Goal: Check status: Check status

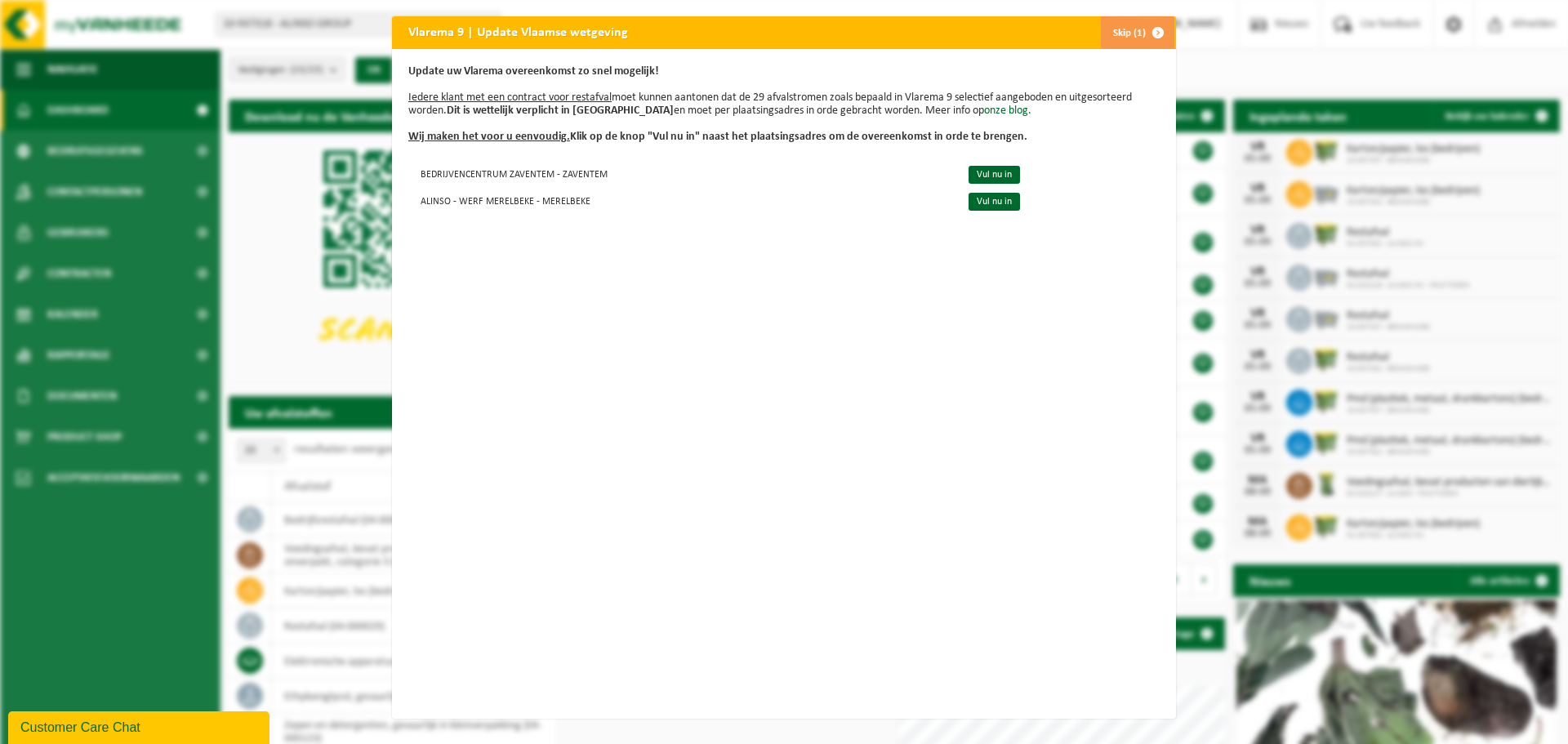
click at [1154, 31] on span "button" at bounding box center [1157, 33] width 33 height 33
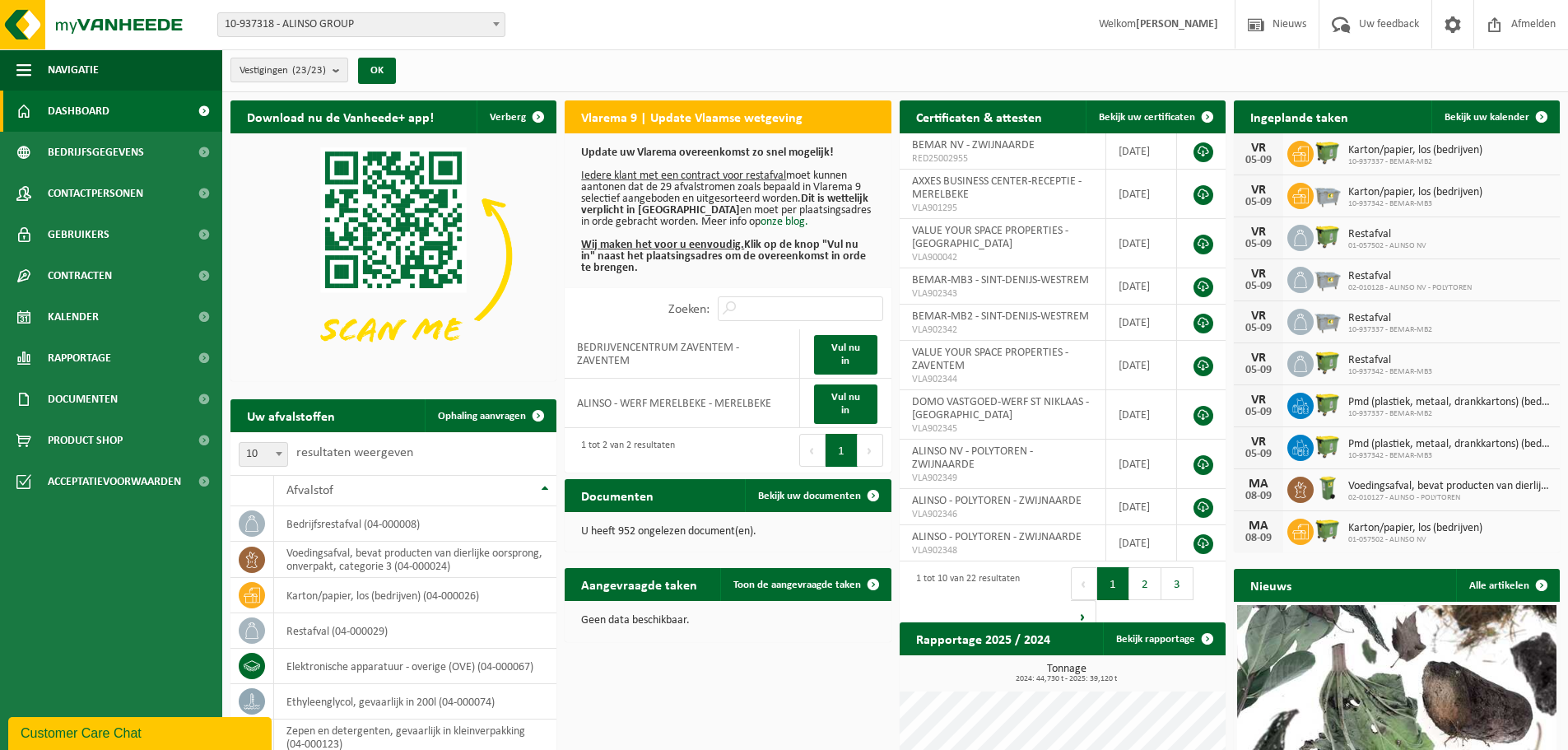
click at [318, 70] on count "(23/23)" at bounding box center [309, 70] width 34 height 11
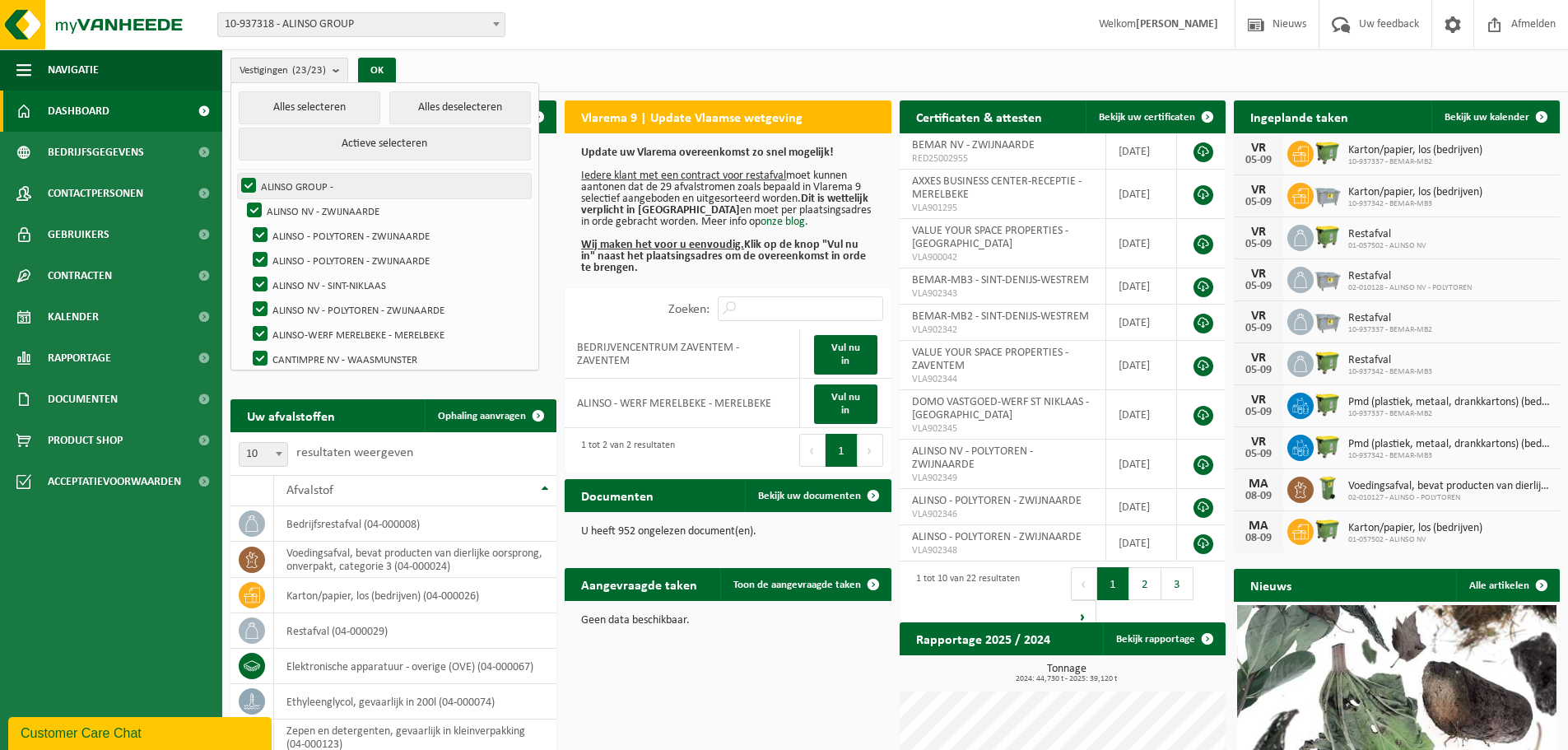
click at [285, 182] on label "ALINSO GROUP -" at bounding box center [384, 186] width 293 height 25
click at [235, 174] on input "ALINSO GROUP -" at bounding box center [235, 173] width 1 height 1
click at [289, 185] on label "ALINSO GROUP -" at bounding box center [384, 186] width 293 height 25
click at [235, 174] on input "ALINSO GROUP -" at bounding box center [235, 173] width 1 height 1
click at [408, 109] on button "Alles deselecteren" at bounding box center [460, 107] width 142 height 33
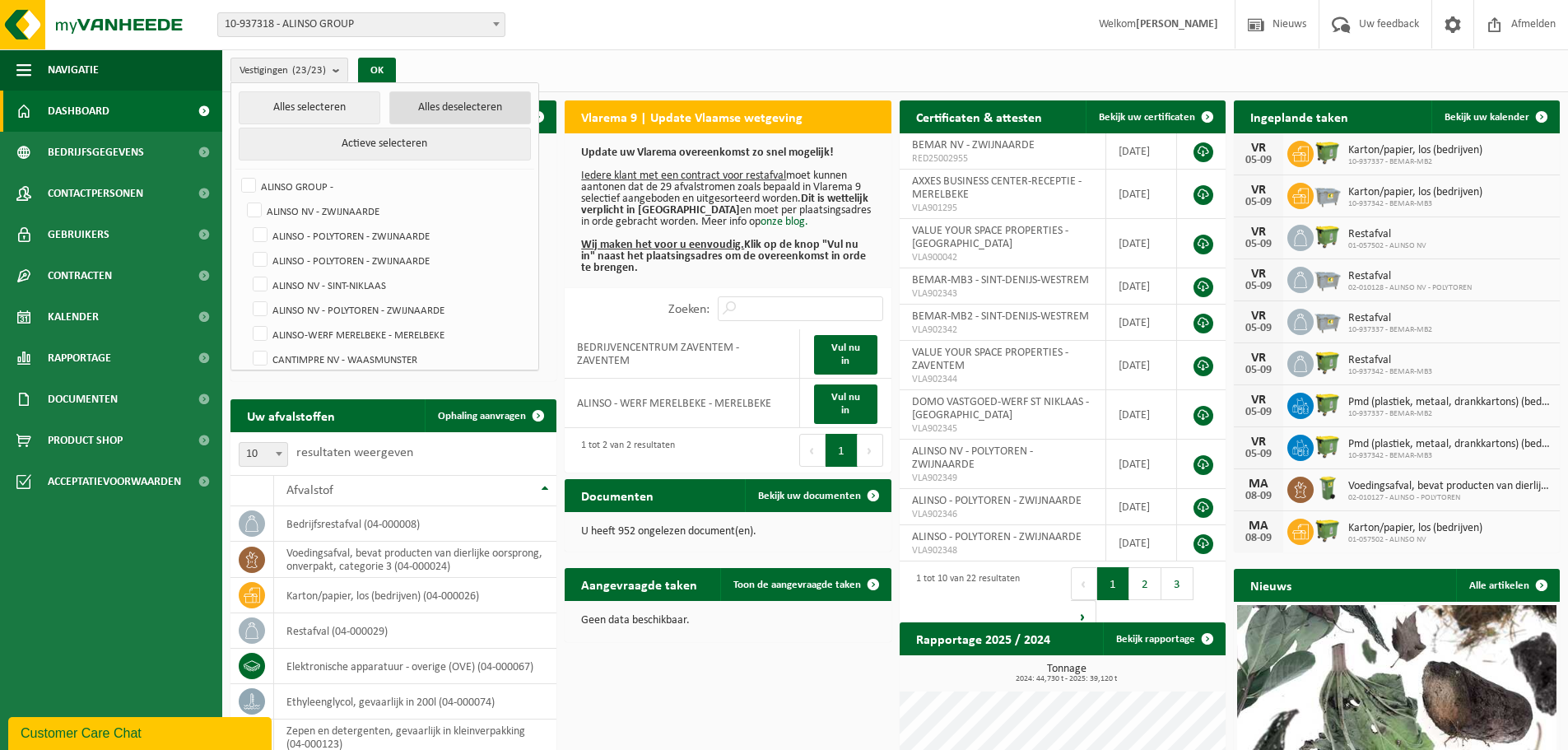
checkbox input "false"
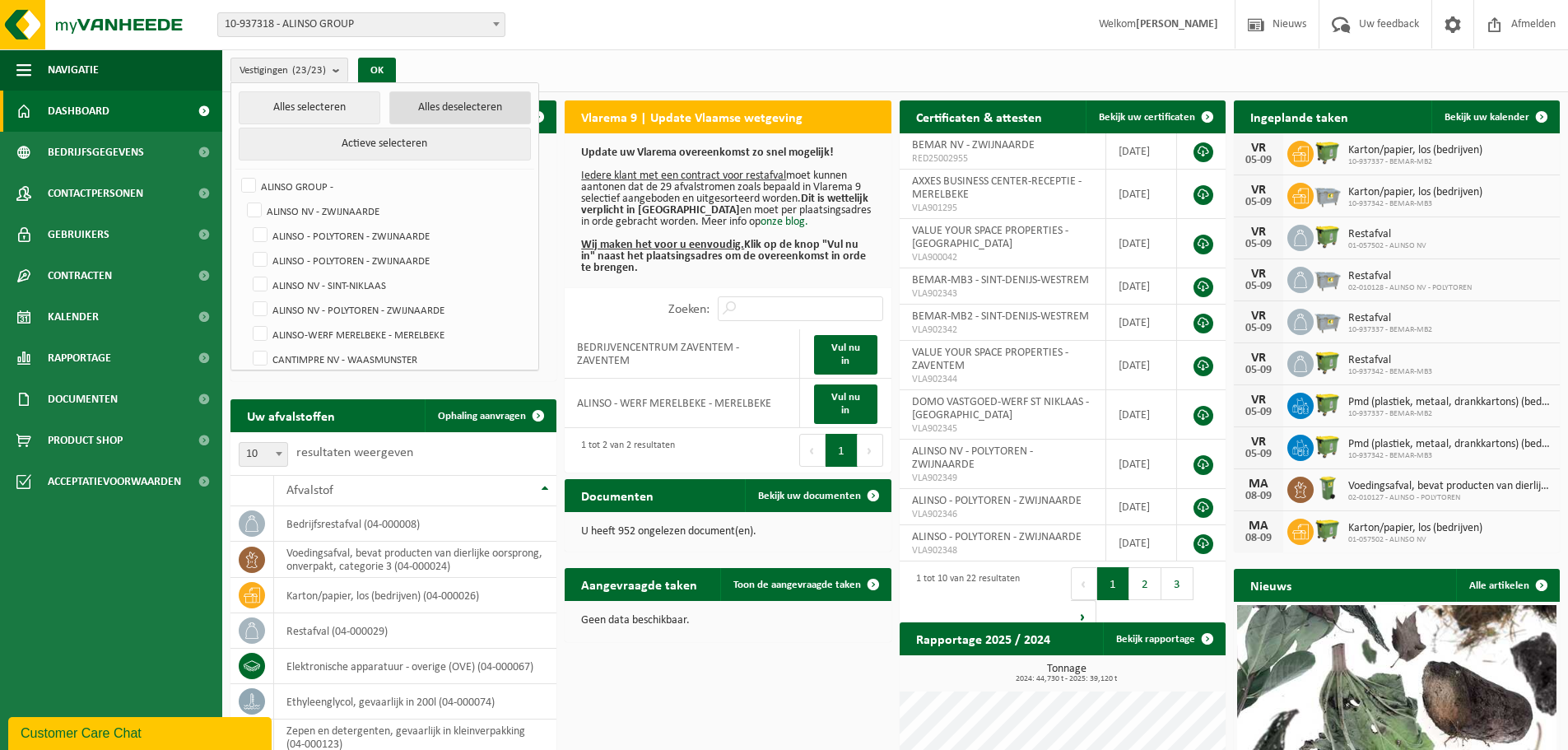
checkbox input "false"
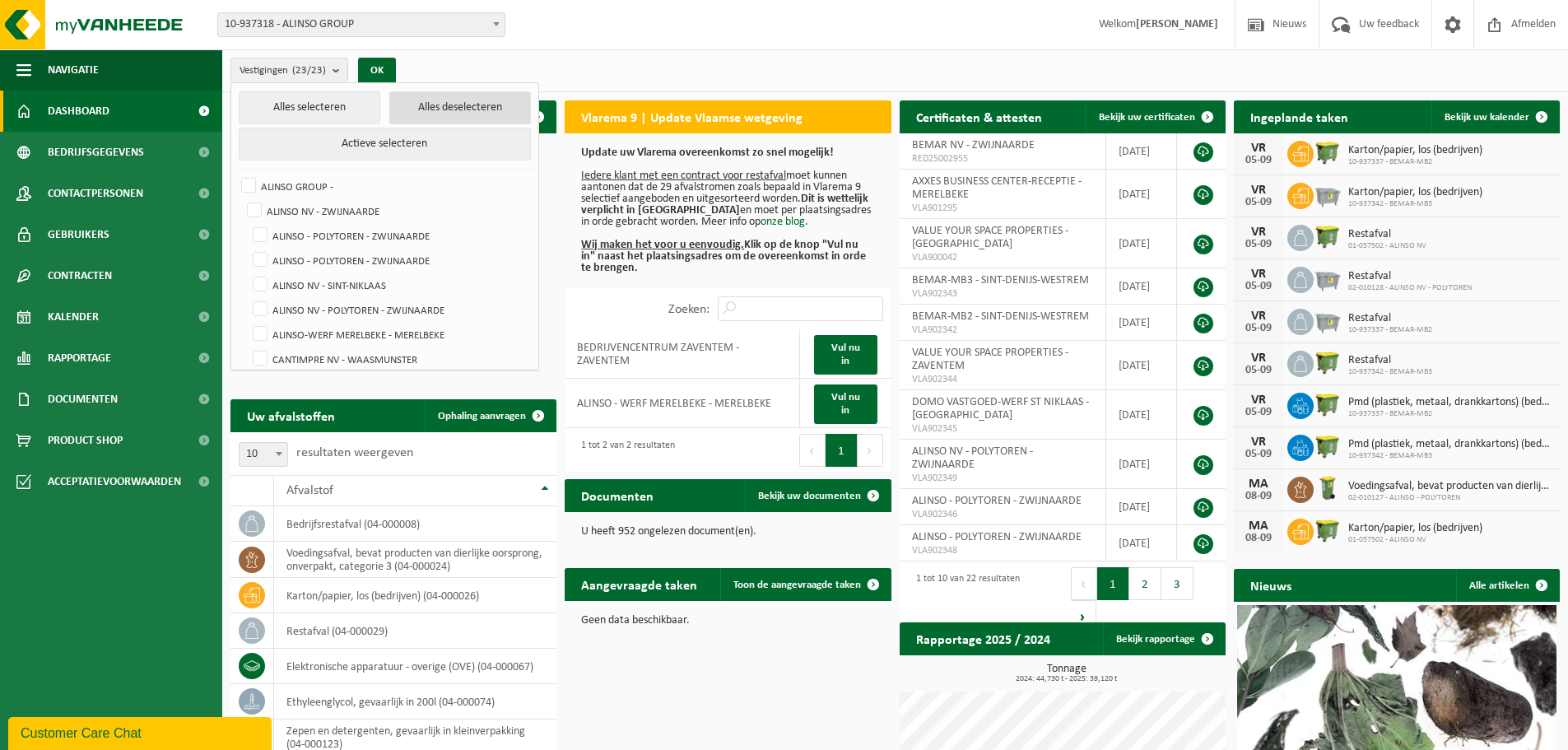
checkbox input "false"
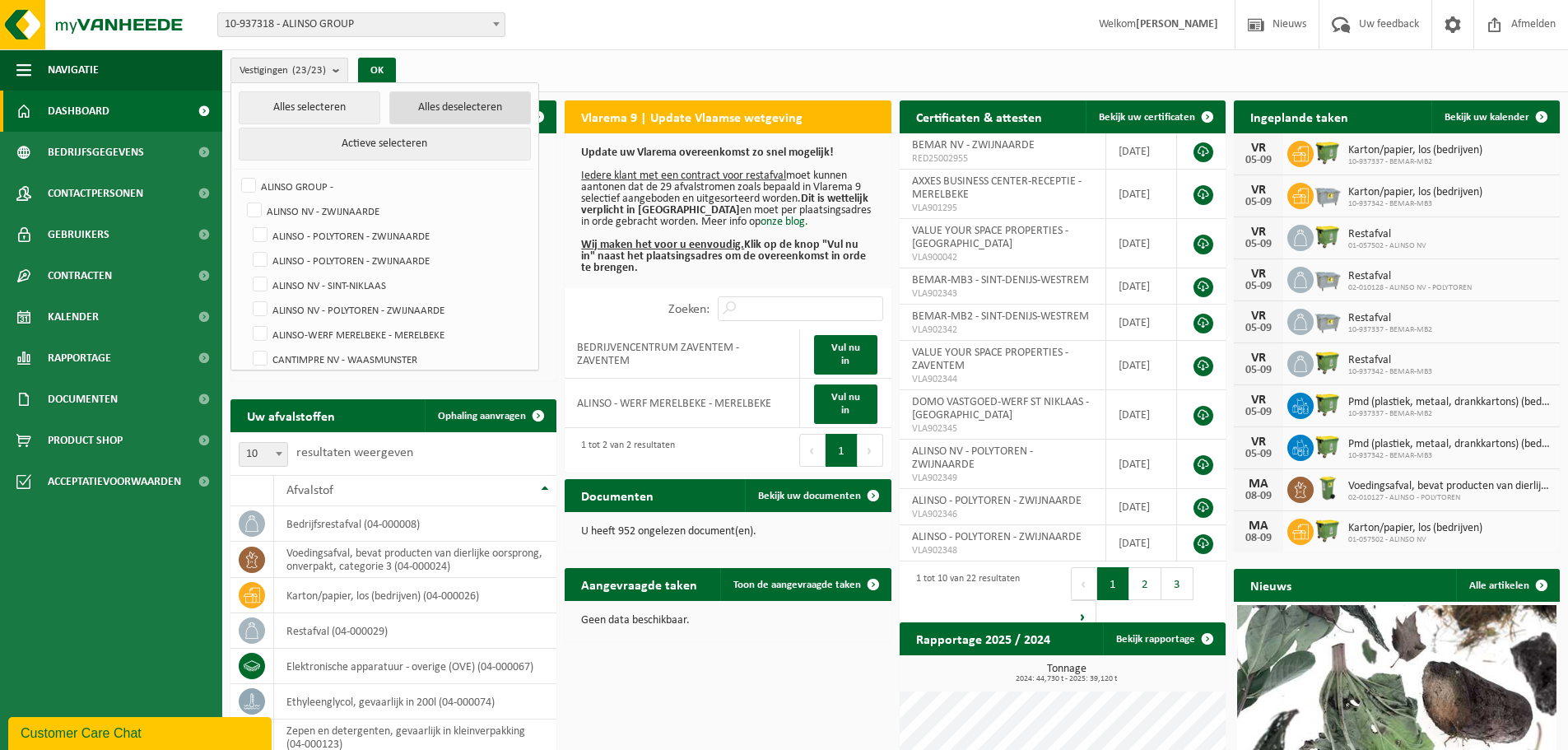
checkbox input "false"
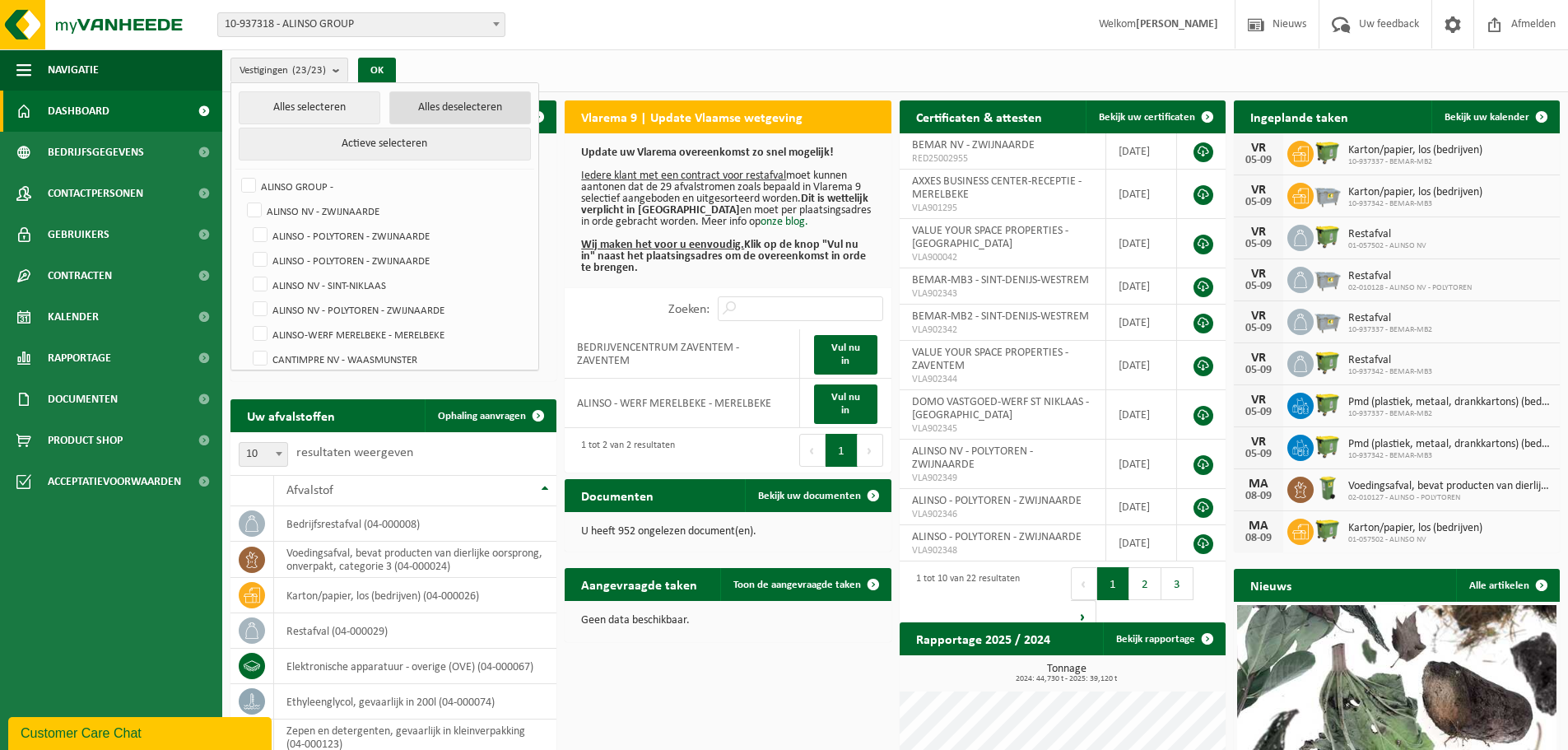
checkbox input "false"
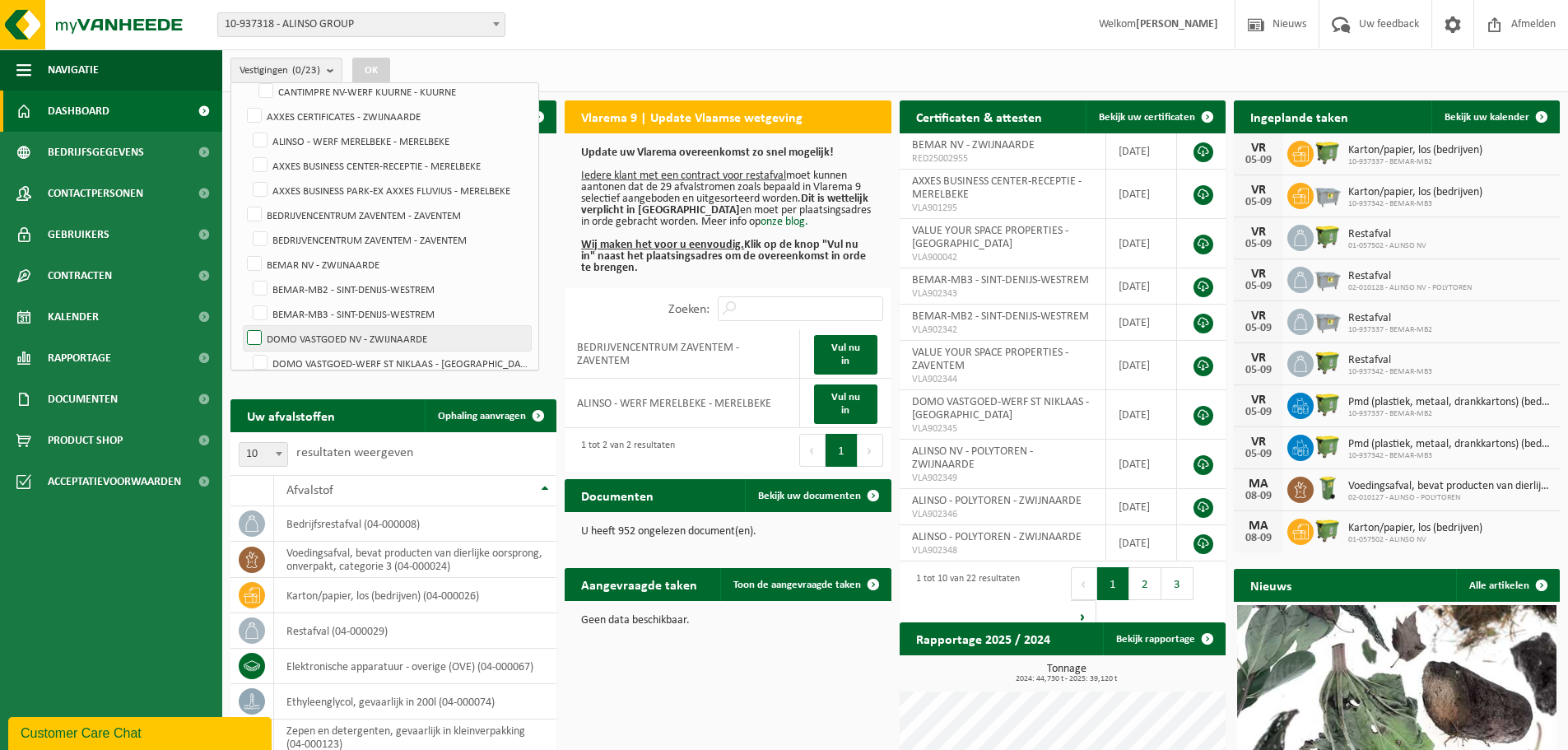
scroll to position [329, 0]
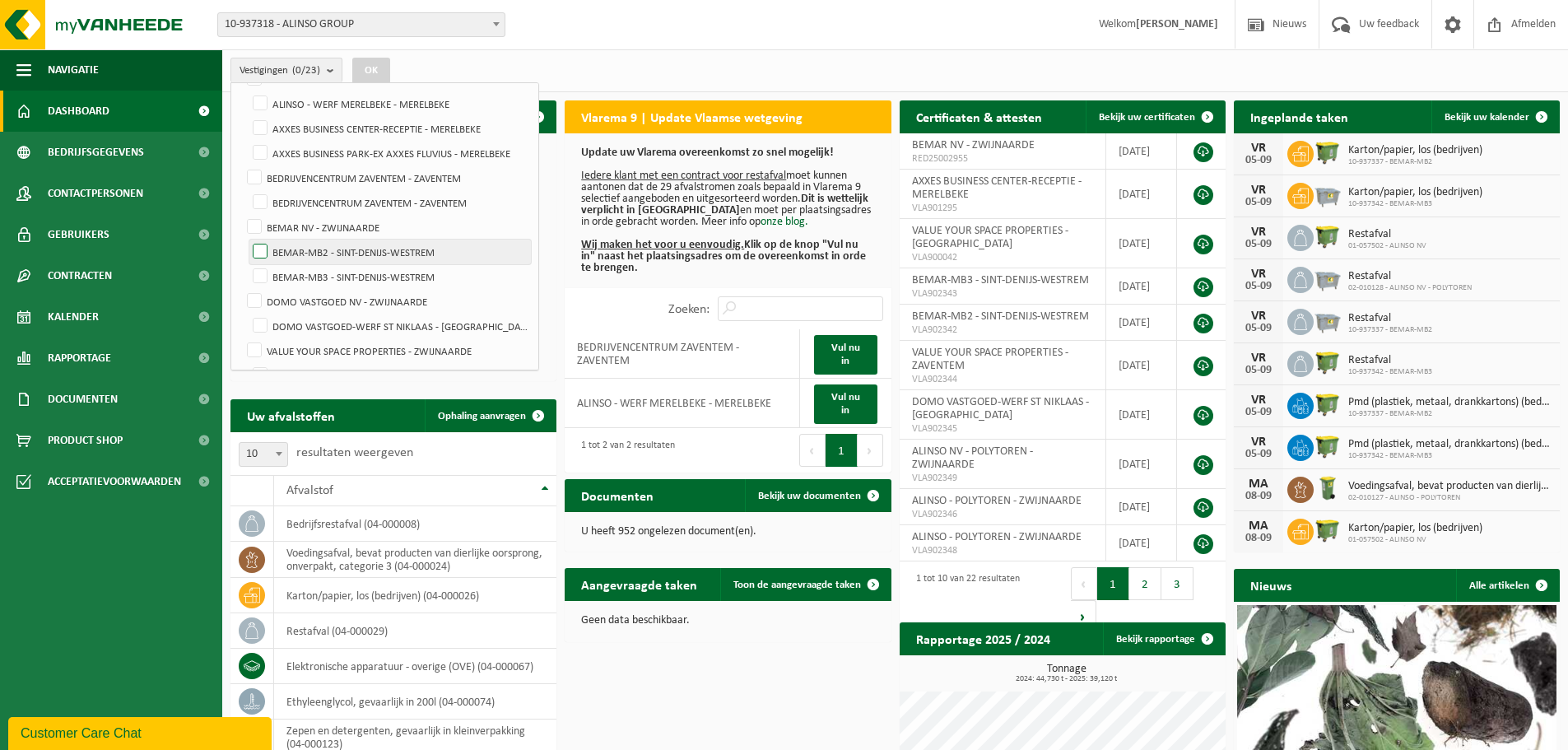
click at [261, 251] on label "BEMAR-MB2 - SINT-DENIJS-WESTREM" at bounding box center [390, 251] width 281 height 25
click at [247, 239] on input "BEMAR-MB2 - SINT-DENIJS-WESTREM" at bounding box center [246, 238] width 1 height 1
checkbox input "true"
click at [376, 65] on button "OK" at bounding box center [372, 71] width 38 height 27
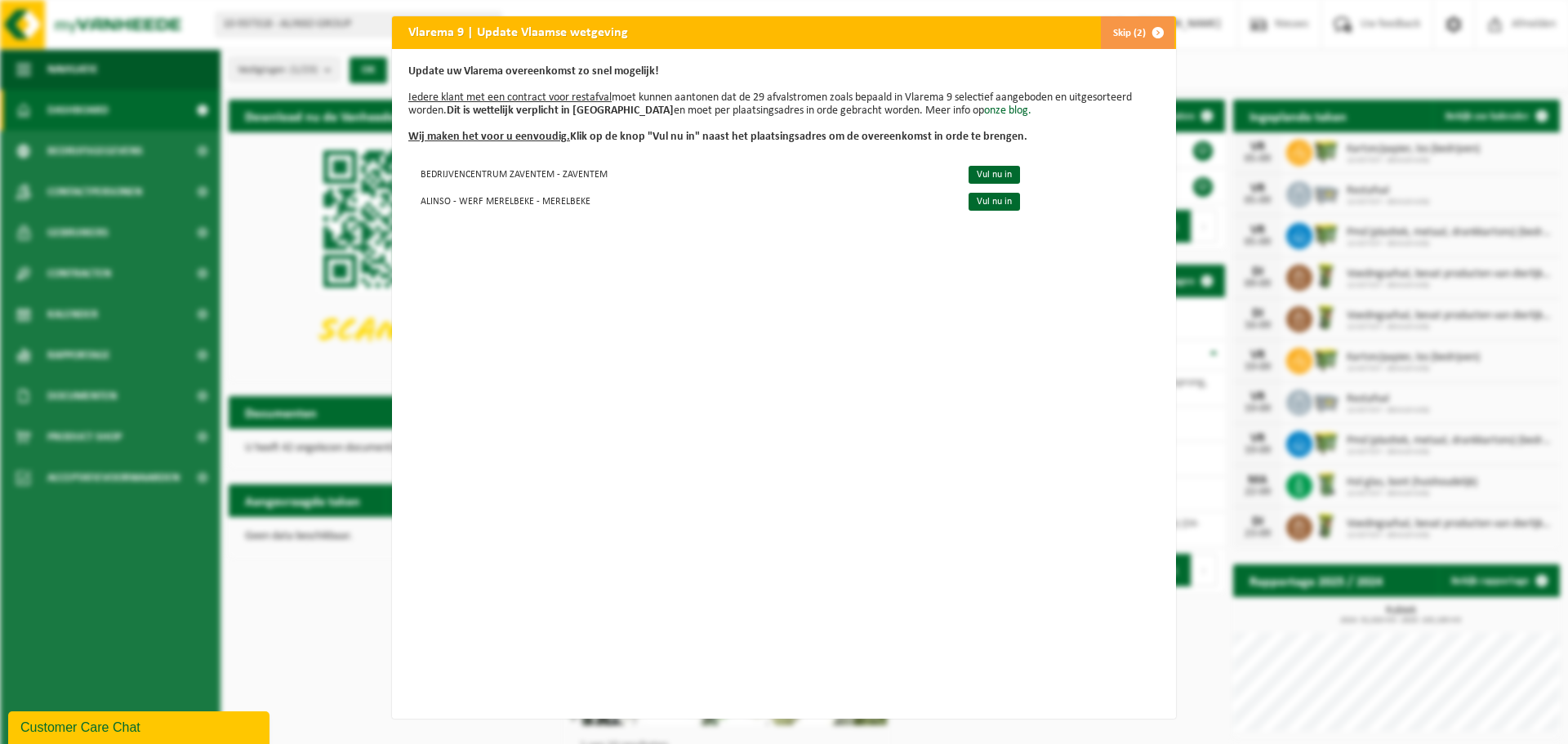
click at [1130, 20] on button "Skip (2)" at bounding box center [1136, 33] width 74 height 33
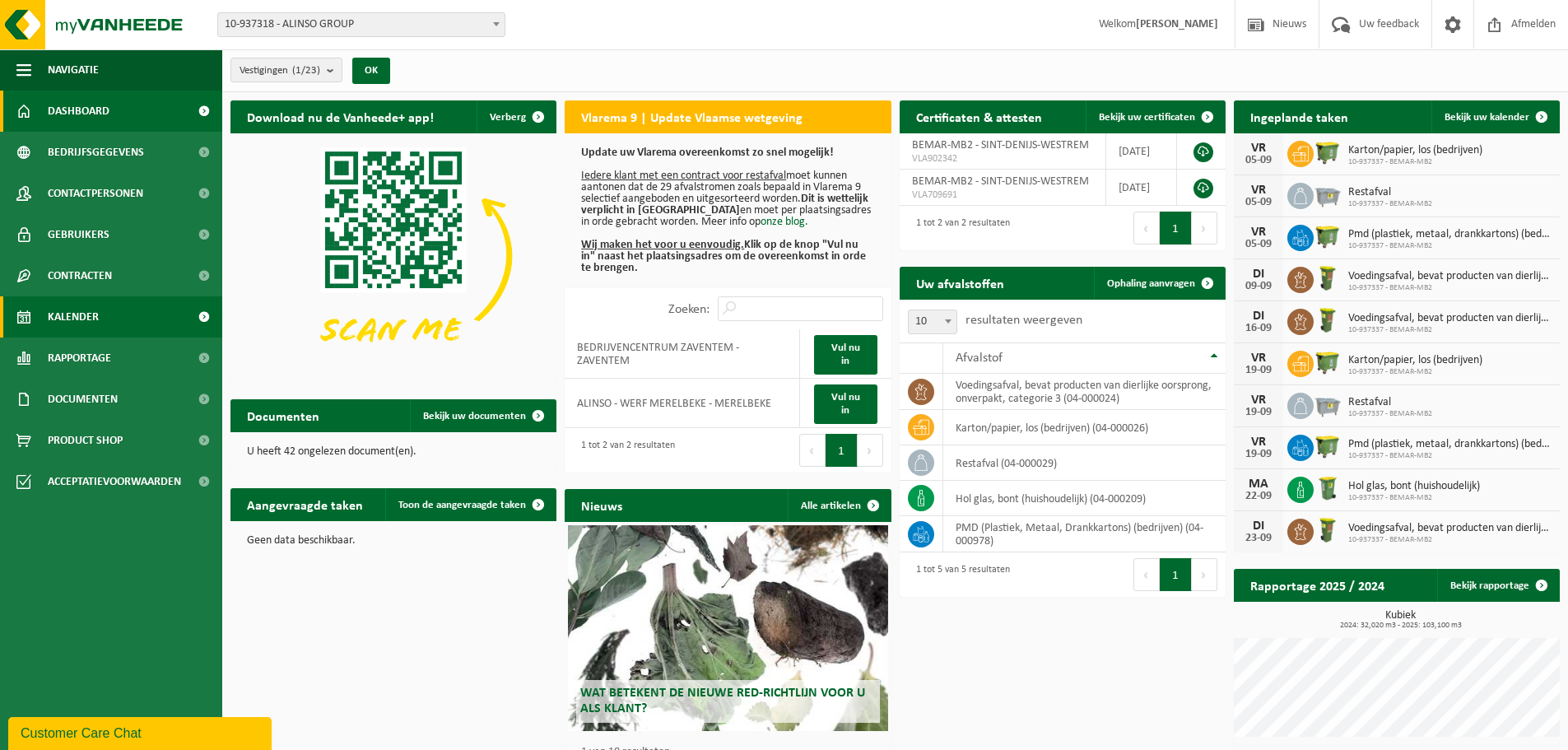
click at [105, 315] on link "Kalender" at bounding box center [111, 316] width 223 height 41
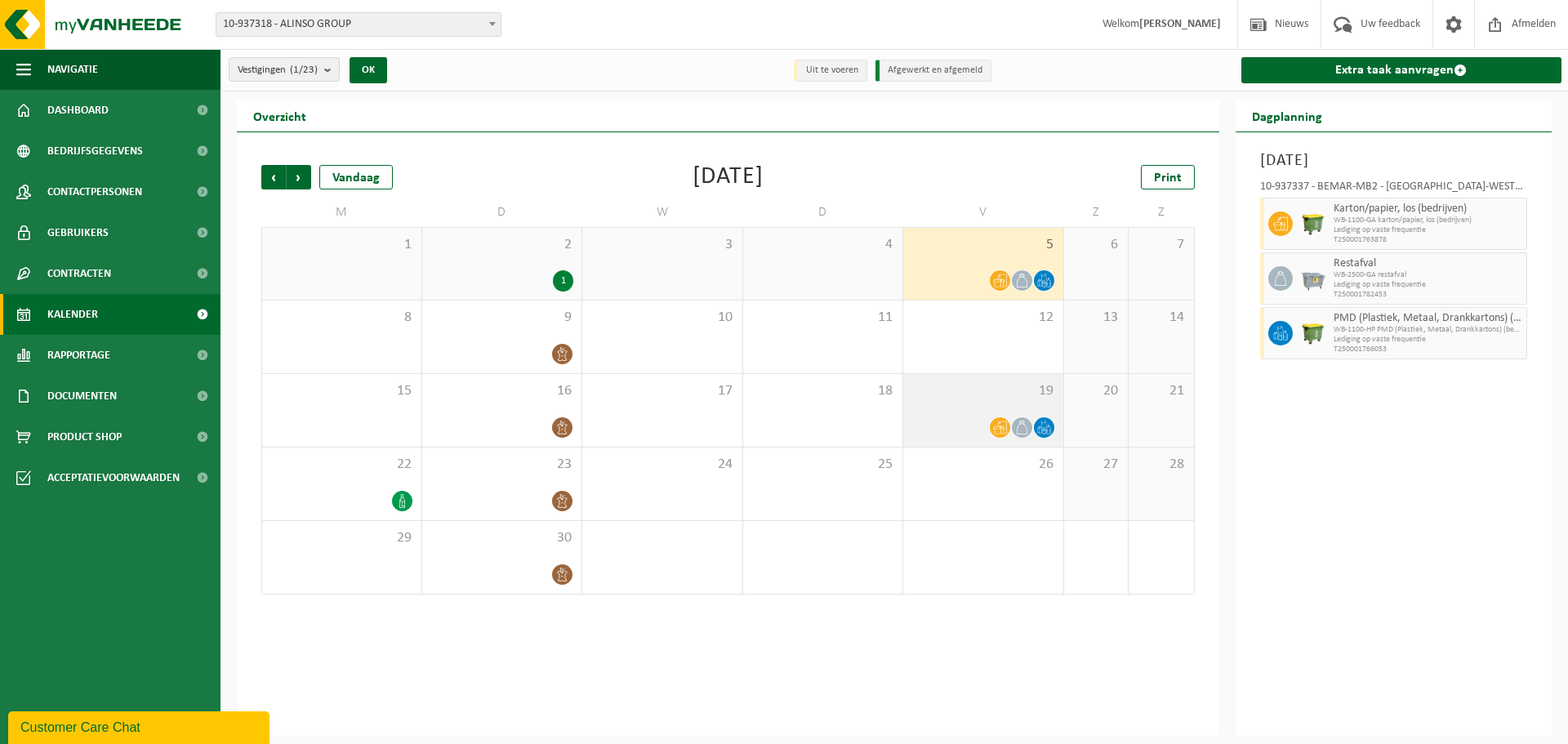
click at [964, 402] on div "19" at bounding box center [983, 410] width 160 height 73
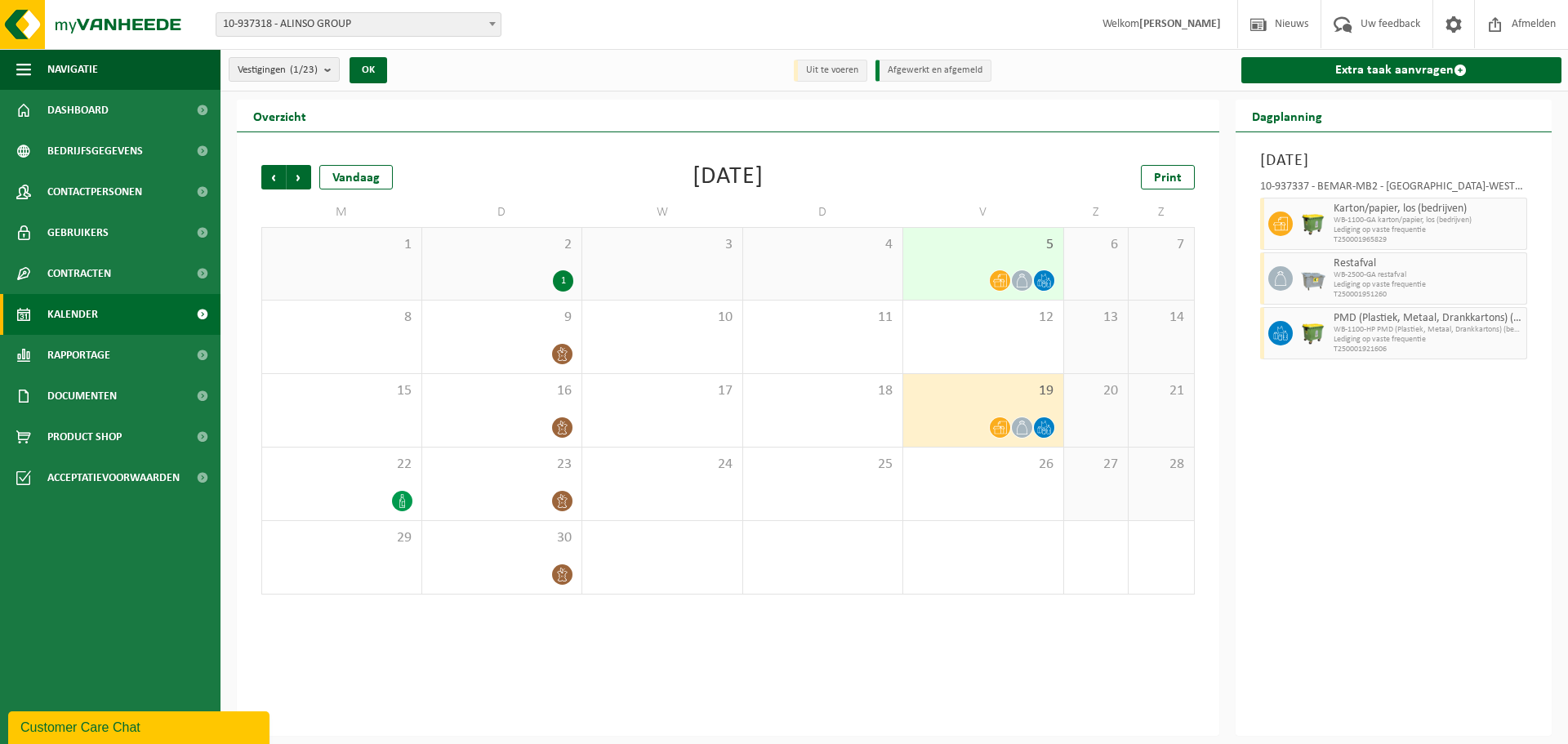
click at [466, 255] on div "2 1" at bounding box center [502, 263] width 160 height 72
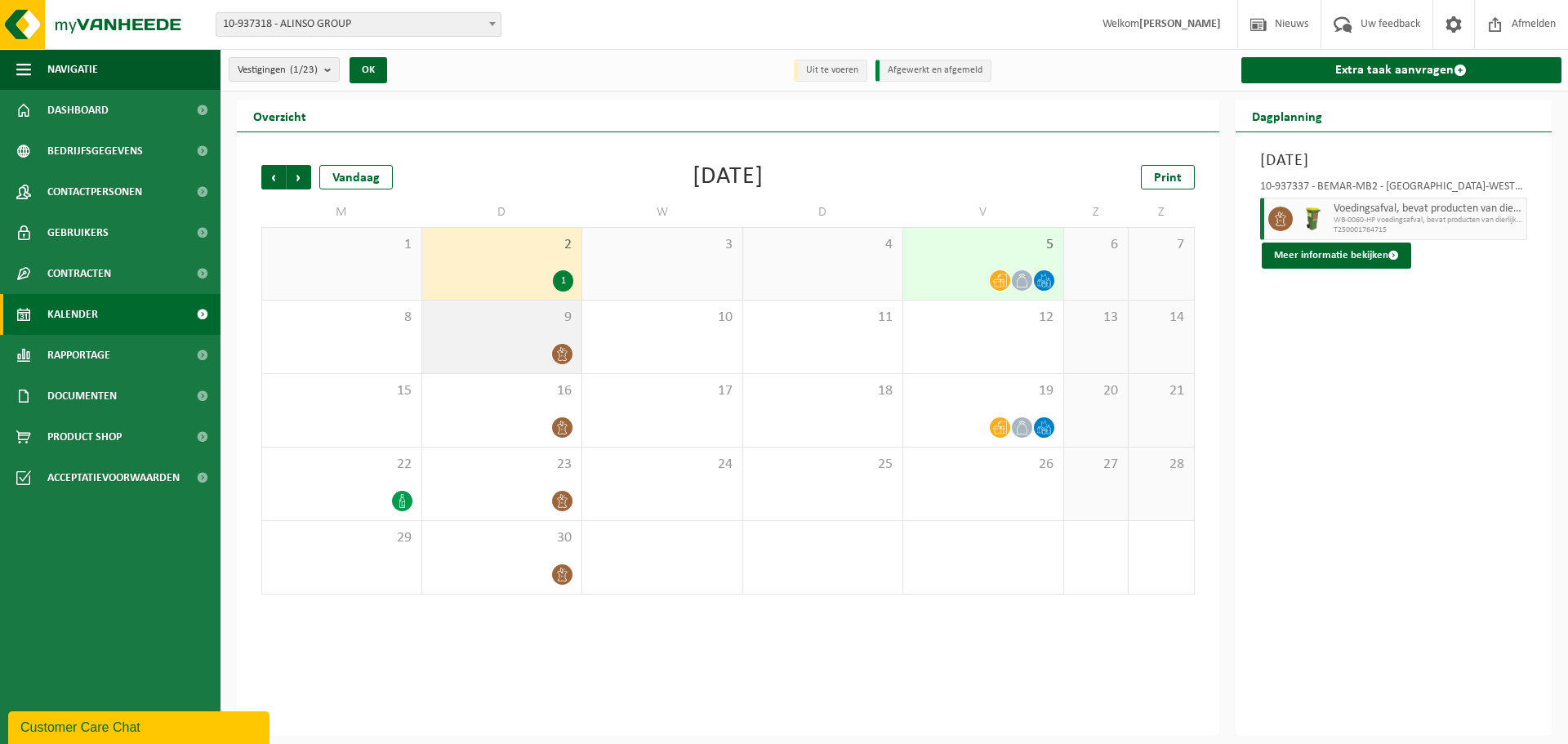
click at [503, 322] on span "9" at bounding box center [503, 317] width 144 height 18
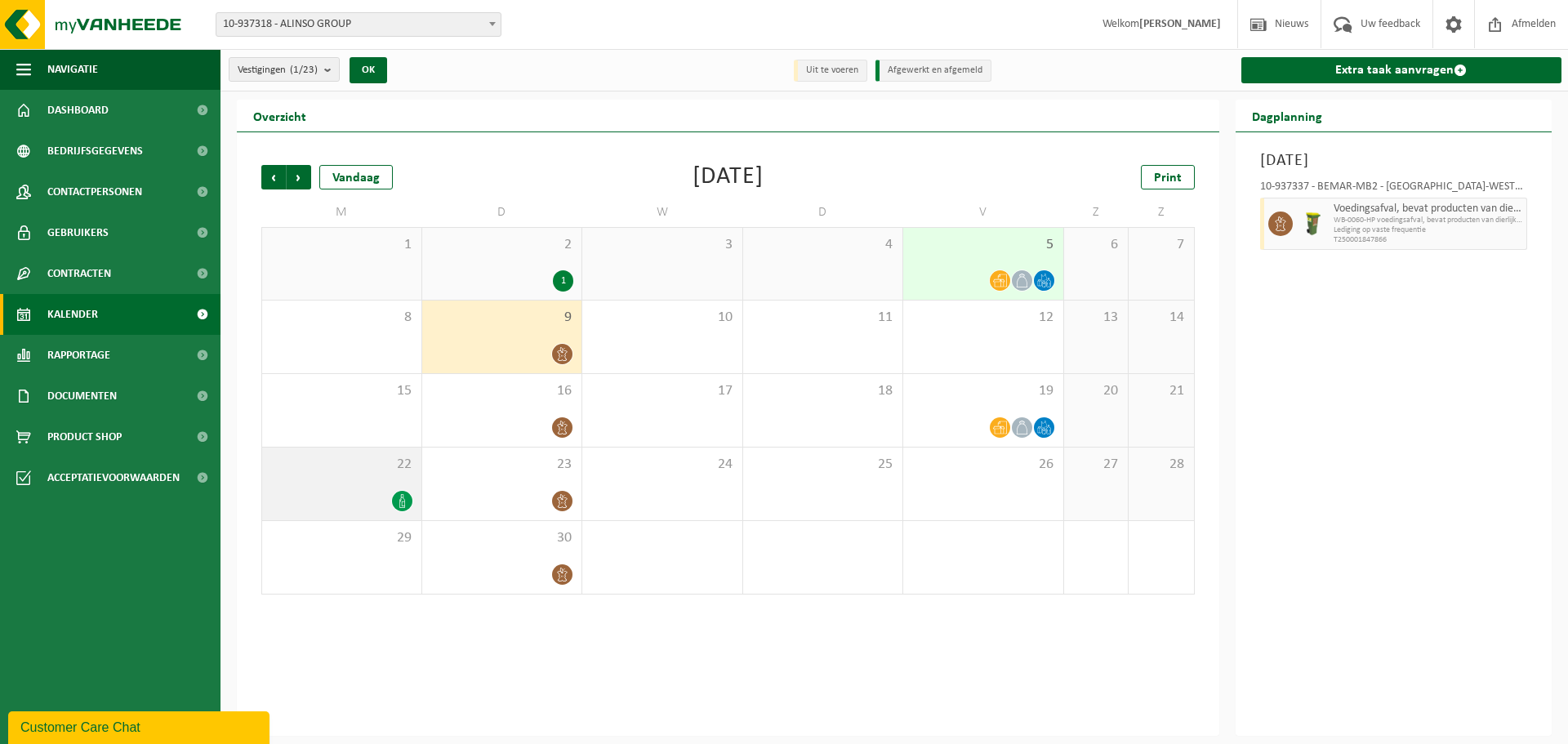
click at [391, 466] on span "22" at bounding box center [341, 464] width 143 height 18
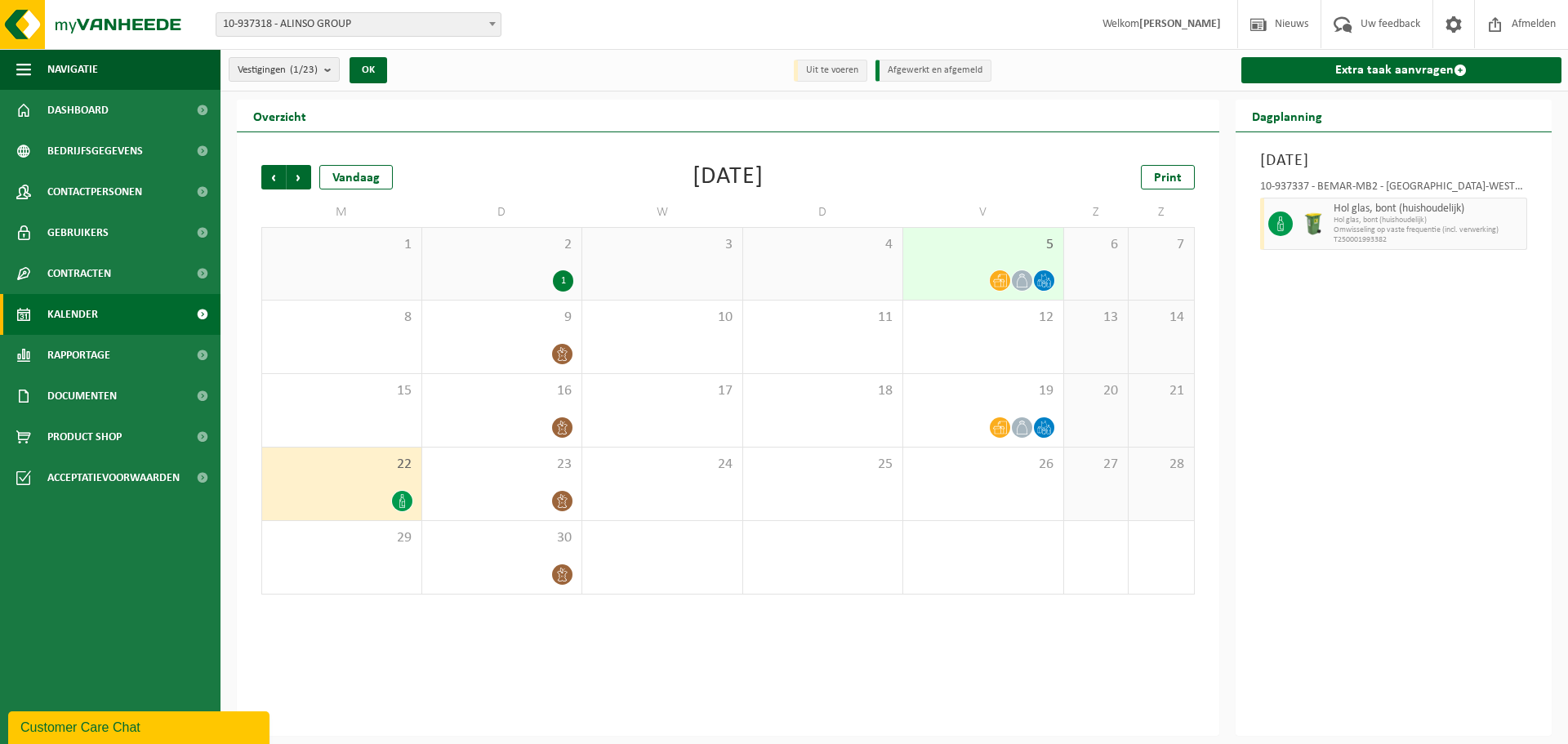
click at [979, 255] on div "5" at bounding box center [983, 263] width 160 height 72
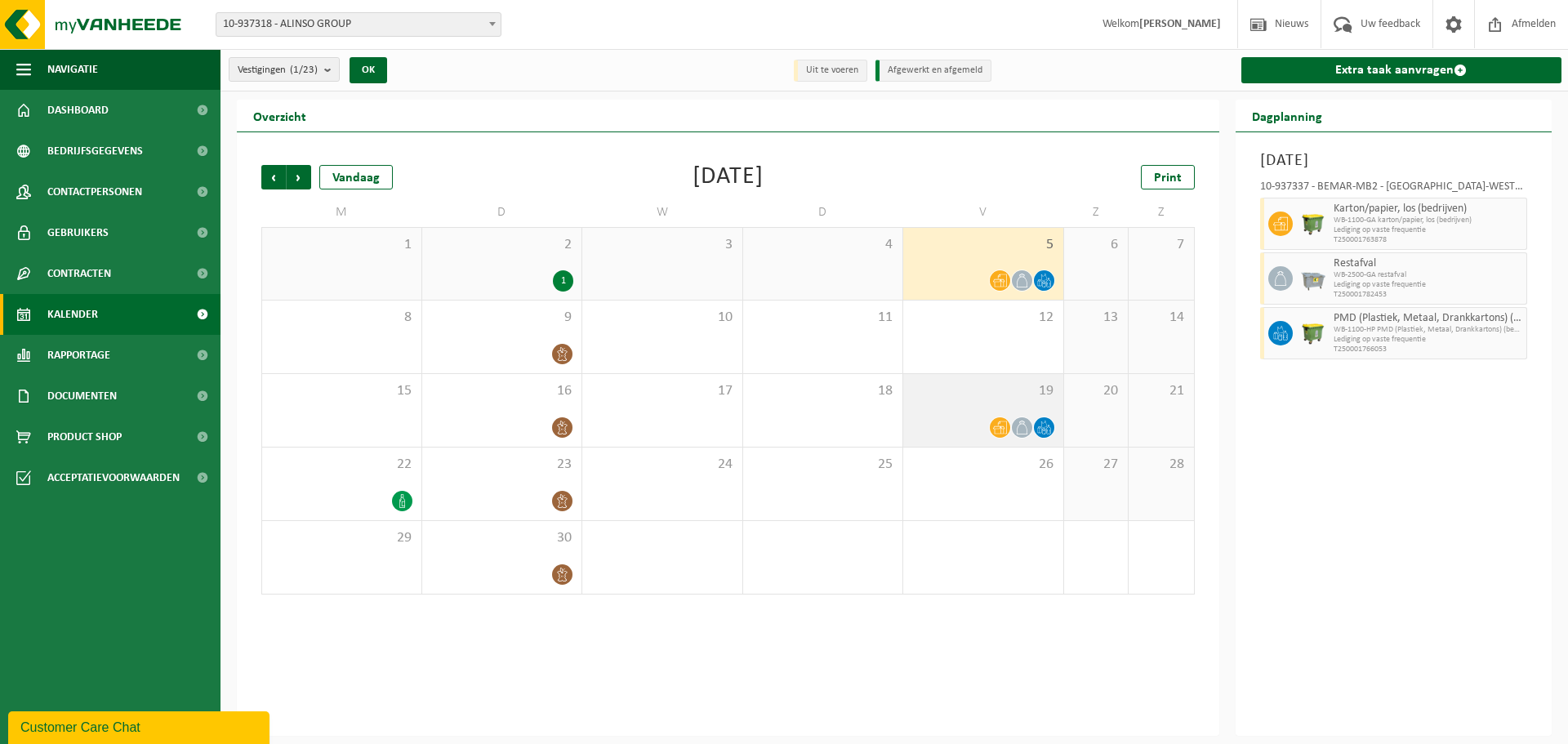
click at [955, 421] on div at bounding box center [984, 427] width 144 height 22
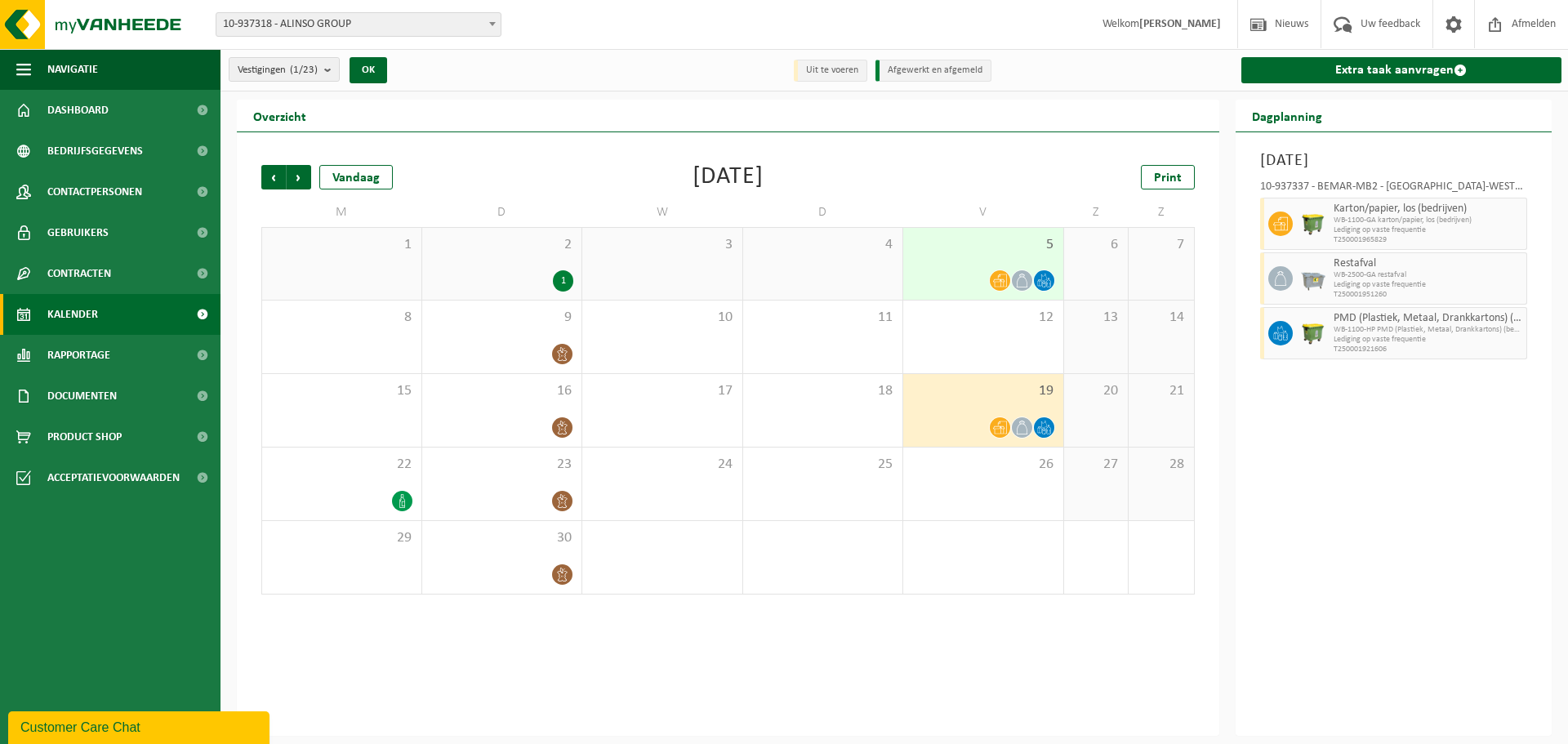
click at [939, 271] on div at bounding box center [984, 280] width 144 height 22
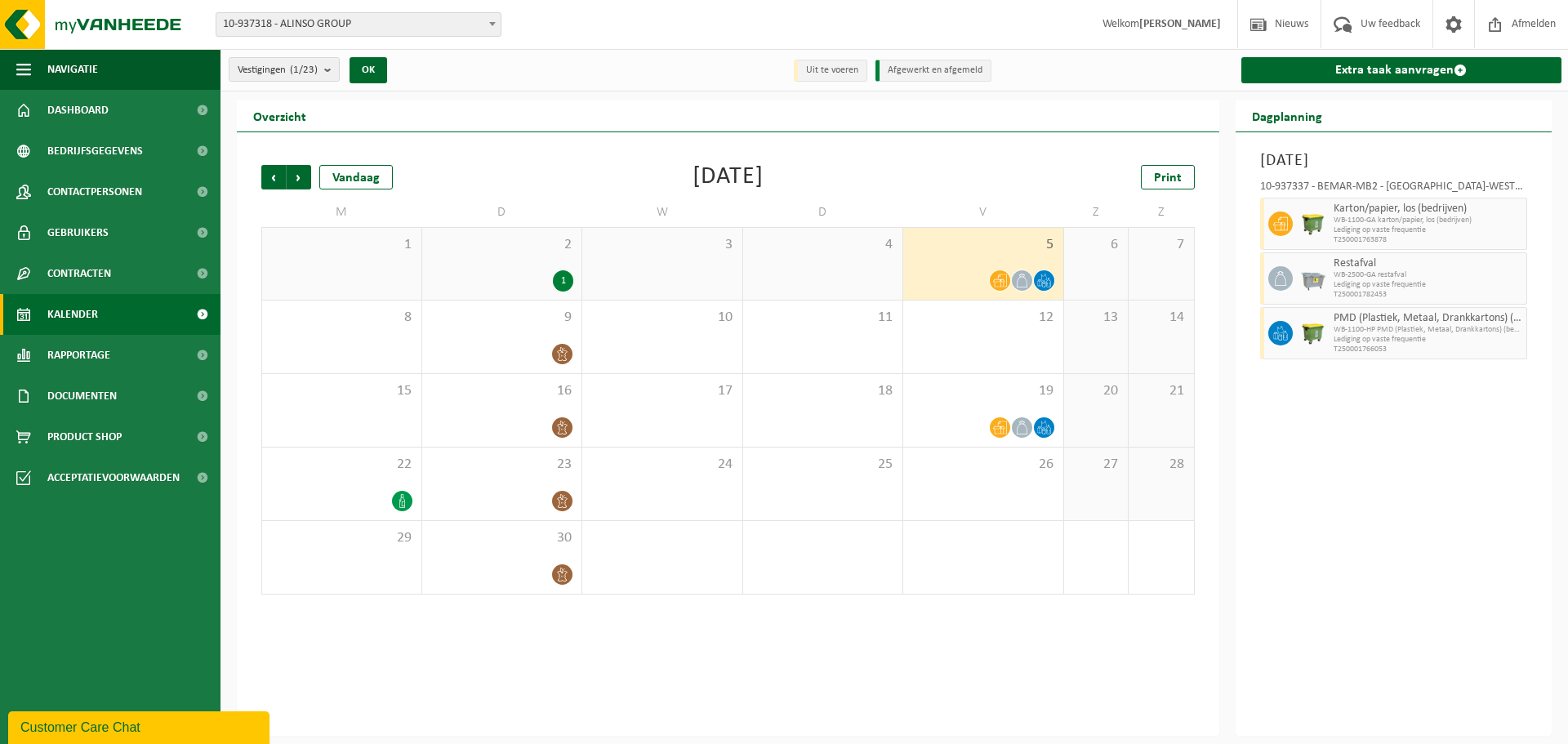
click at [1392, 337] on span "Lediging op vaste frequentie" at bounding box center [1428, 340] width 189 height 10
click at [1273, 278] on icon at bounding box center [1280, 278] width 15 height 15
click at [1045, 282] on icon at bounding box center [1044, 281] width 14 height 14
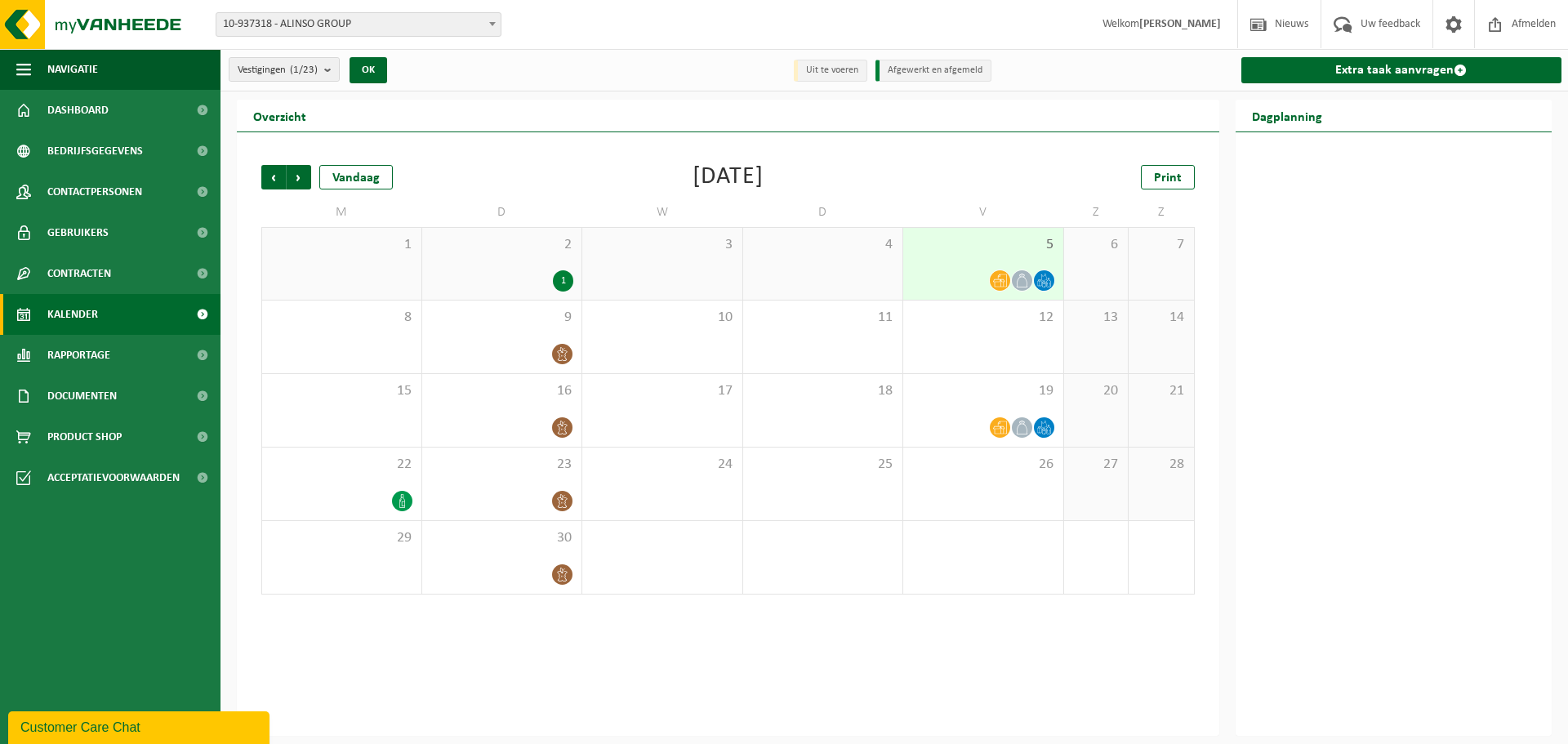
click at [1045, 282] on icon at bounding box center [1044, 281] width 14 height 14
